Goal: Transaction & Acquisition: Purchase product/service

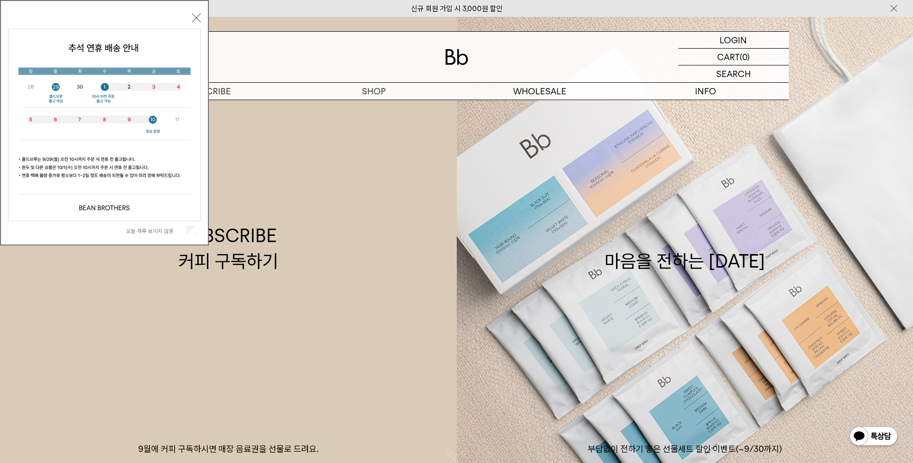
click at [191, 223] on div "오늘 하루 보이지 않음" at bounding box center [104, 230] width 193 height 18
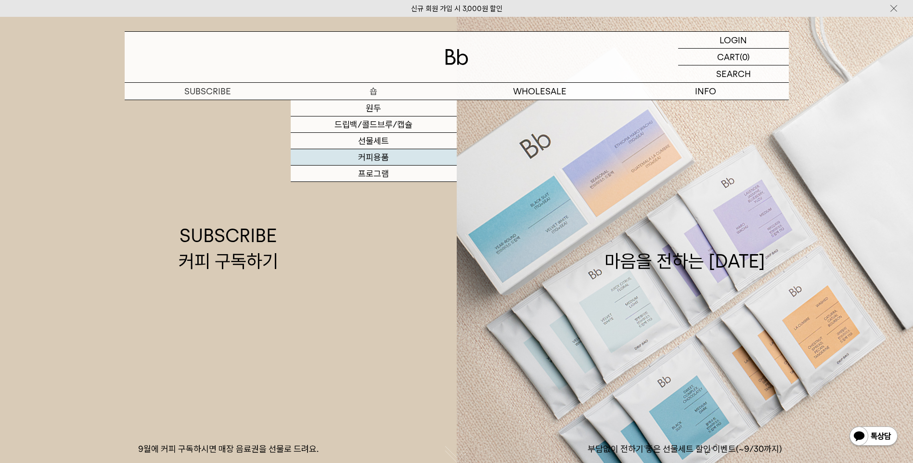
click at [366, 154] on link "커피용품" at bounding box center [374, 157] width 166 height 16
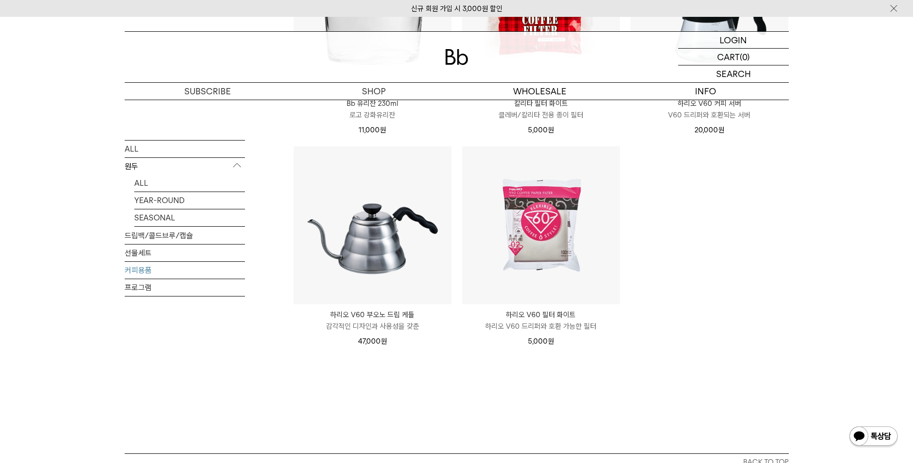
scroll to position [241, 0]
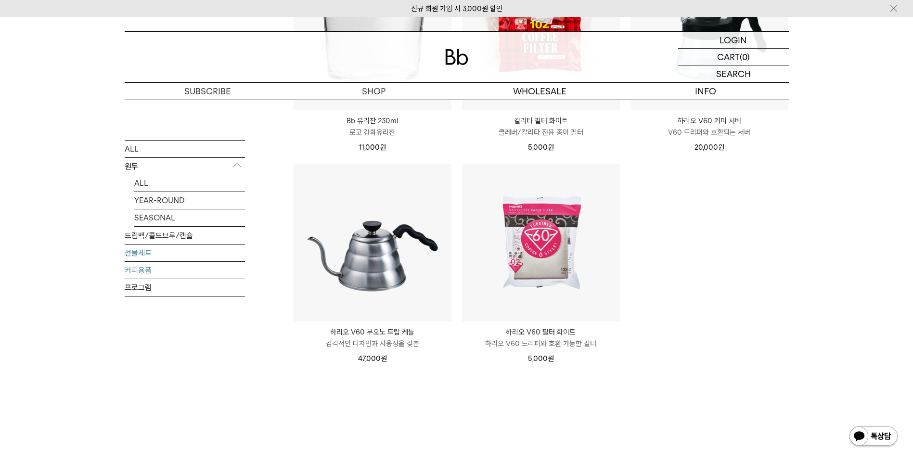
click at [135, 253] on link "선물세트" at bounding box center [185, 252] width 120 height 17
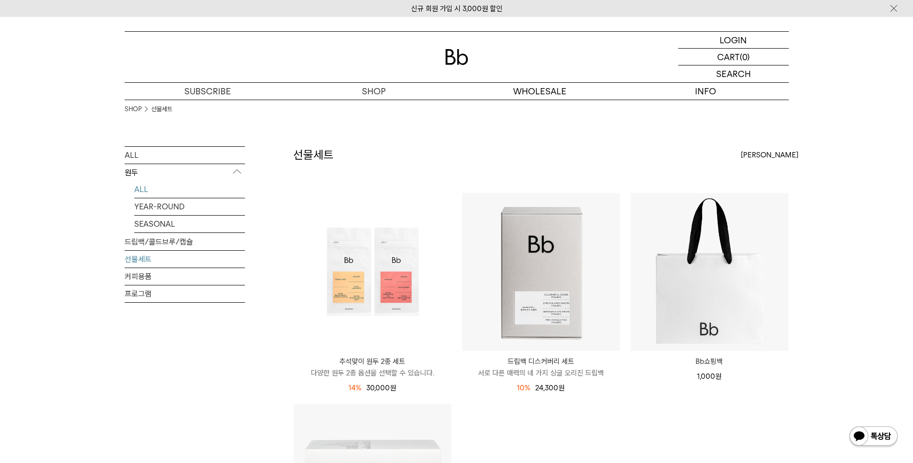
click at [134, 188] on link "ALL" at bounding box center [189, 189] width 111 height 17
